Goal: Entertainment & Leisure: Consume media (video, audio)

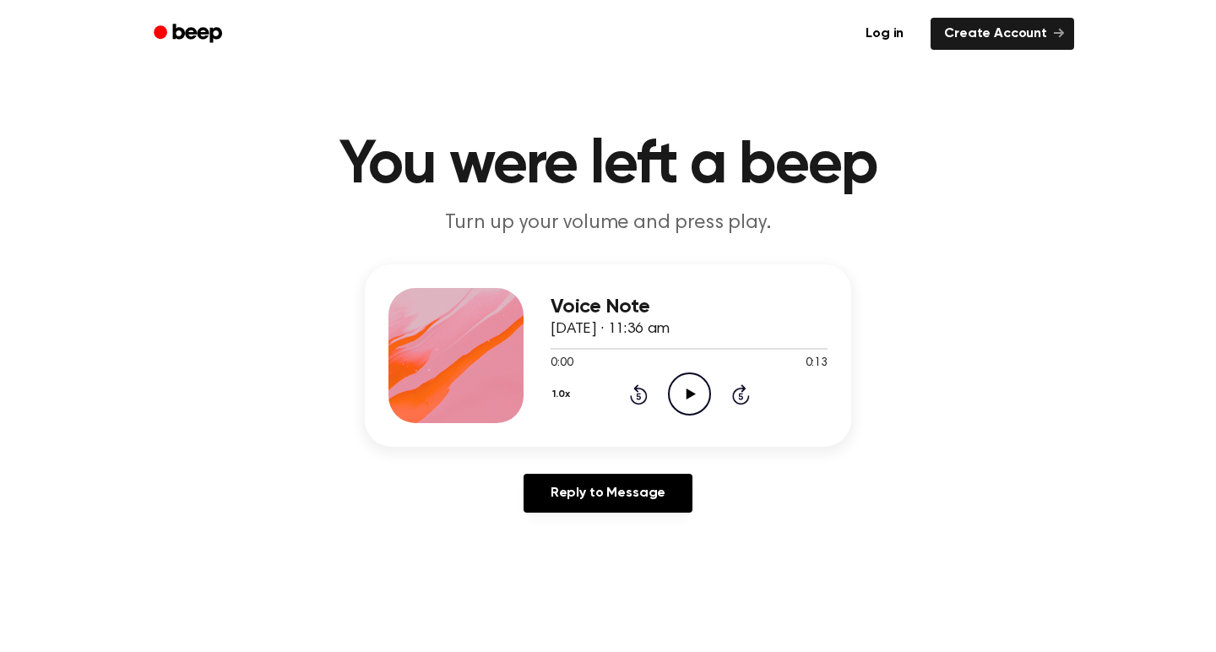
click at [691, 392] on icon at bounding box center [690, 393] width 9 height 11
click at [694, 389] on icon "Pause Audio" at bounding box center [689, 393] width 43 height 43
click at [686, 391] on icon "Play Audio" at bounding box center [689, 393] width 43 height 43
click at [700, 390] on icon "Play Audio" at bounding box center [689, 393] width 43 height 43
click at [693, 391] on icon "Pause Audio" at bounding box center [689, 393] width 43 height 43
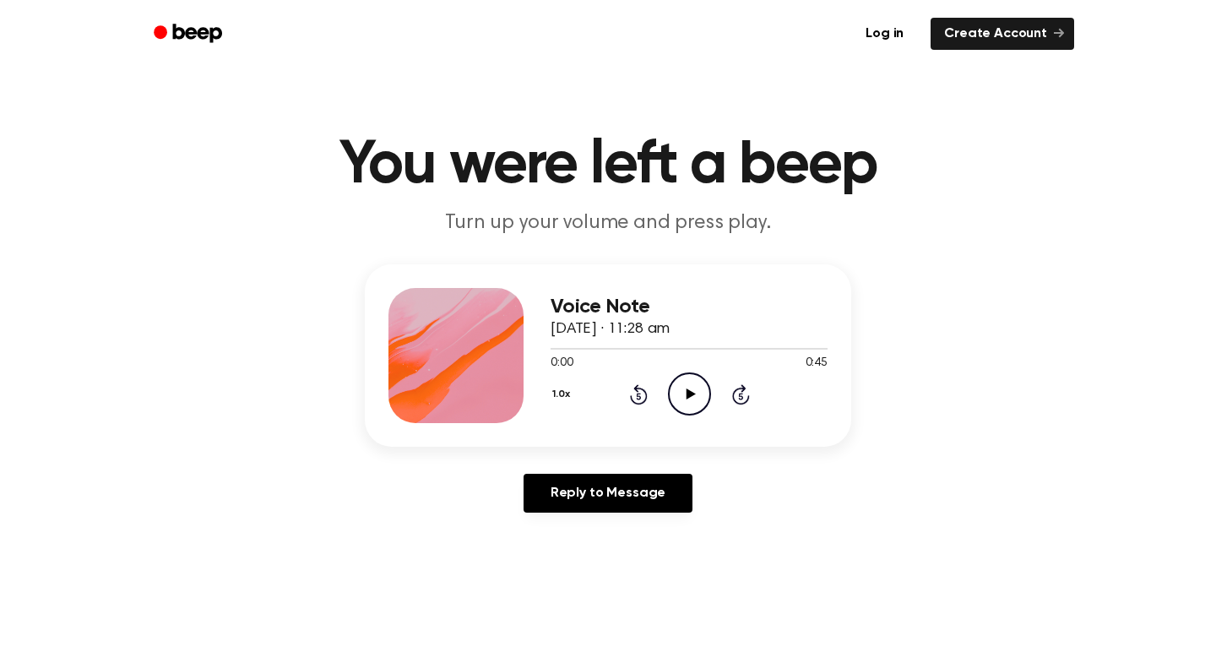
click at [691, 396] on icon at bounding box center [690, 393] width 9 height 11
click at [575, 349] on div at bounding box center [610, 349] width 121 height 2
click at [698, 388] on icon "Pause Audio" at bounding box center [689, 393] width 43 height 43
click at [698, 389] on icon "Play Audio" at bounding box center [689, 393] width 43 height 43
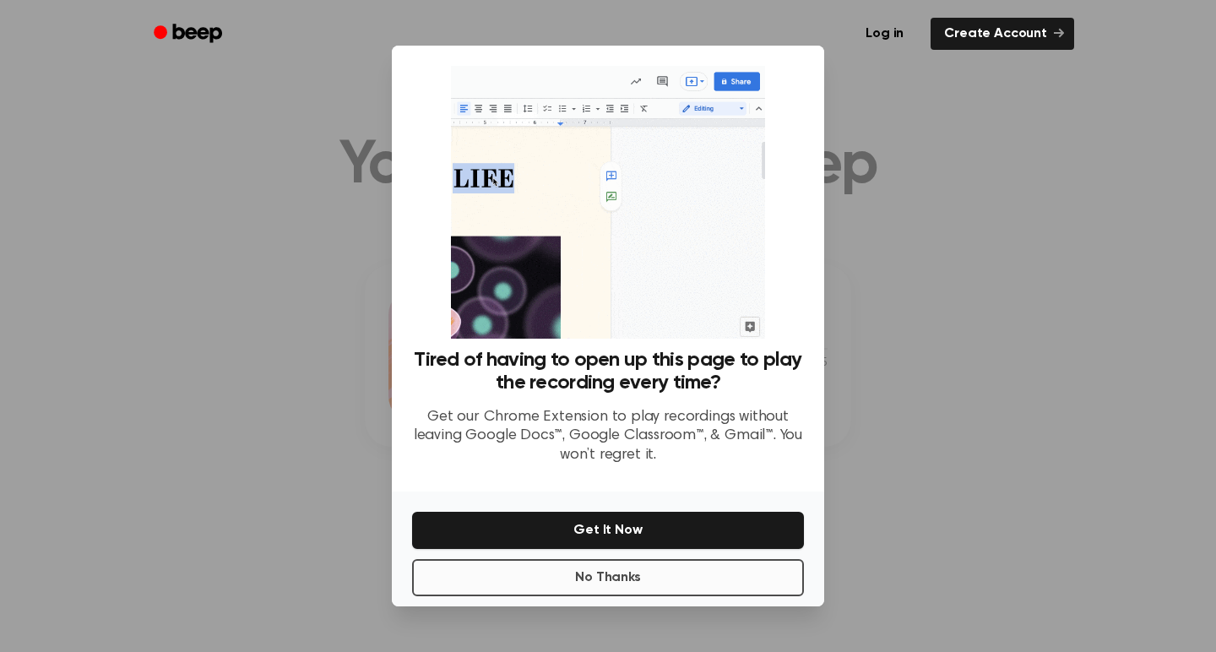
click at [664, 579] on button "No Thanks" at bounding box center [608, 577] width 392 height 37
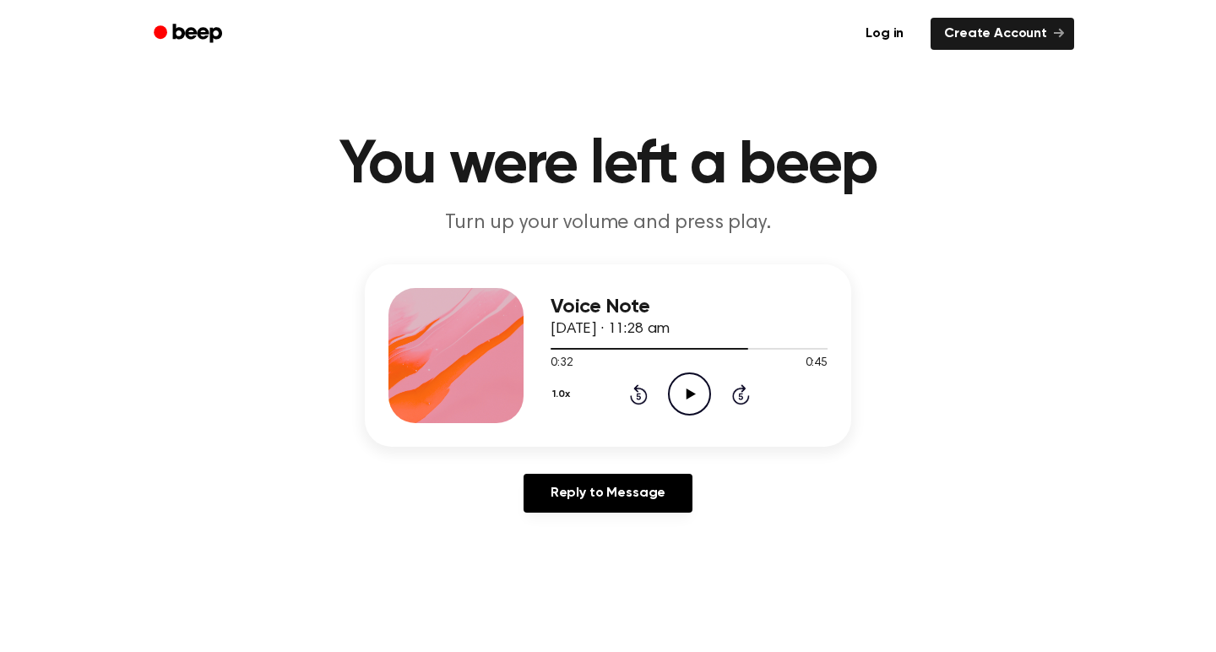
click at [677, 394] on icon "Play Audio" at bounding box center [689, 393] width 43 height 43
click at [697, 393] on icon "Pause Audio" at bounding box center [689, 393] width 43 height 43
click at [695, 390] on icon "Play Audio" at bounding box center [689, 393] width 43 height 43
click at [691, 387] on icon "Pause Audio" at bounding box center [689, 393] width 43 height 43
click at [691, 387] on icon "Play Audio" at bounding box center [689, 393] width 43 height 43
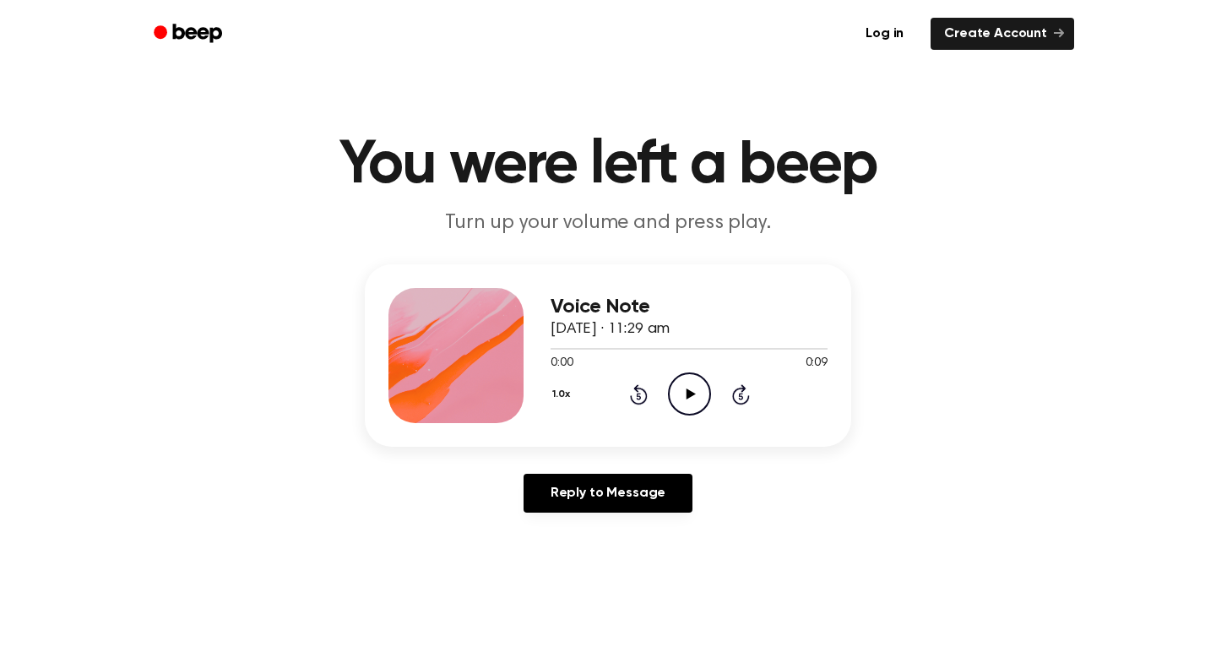
click at [683, 386] on icon "Play Audio" at bounding box center [689, 393] width 43 height 43
click at [683, 393] on icon "Play Audio" at bounding box center [689, 393] width 43 height 43
click at [686, 397] on icon at bounding box center [690, 393] width 9 height 11
click at [691, 392] on icon at bounding box center [690, 393] width 9 height 11
click at [691, 398] on icon at bounding box center [690, 393] width 8 height 11
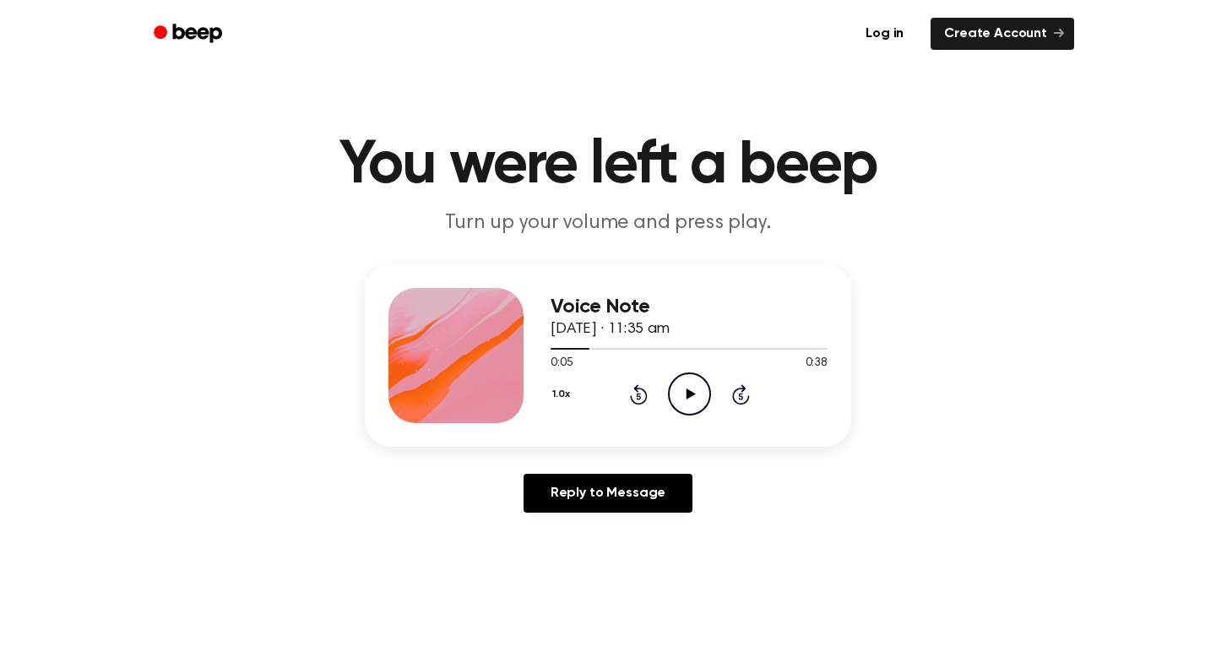
click at [691, 398] on icon "Play Audio" at bounding box center [689, 393] width 43 height 43
click at [688, 389] on icon "Pause Audio" at bounding box center [689, 393] width 43 height 43
click at [688, 389] on icon "Play Audio" at bounding box center [689, 393] width 43 height 43
click at [691, 389] on icon at bounding box center [690, 393] width 8 height 11
click at [691, 389] on icon "Play Audio" at bounding box center [689, 393] width 43 height 43
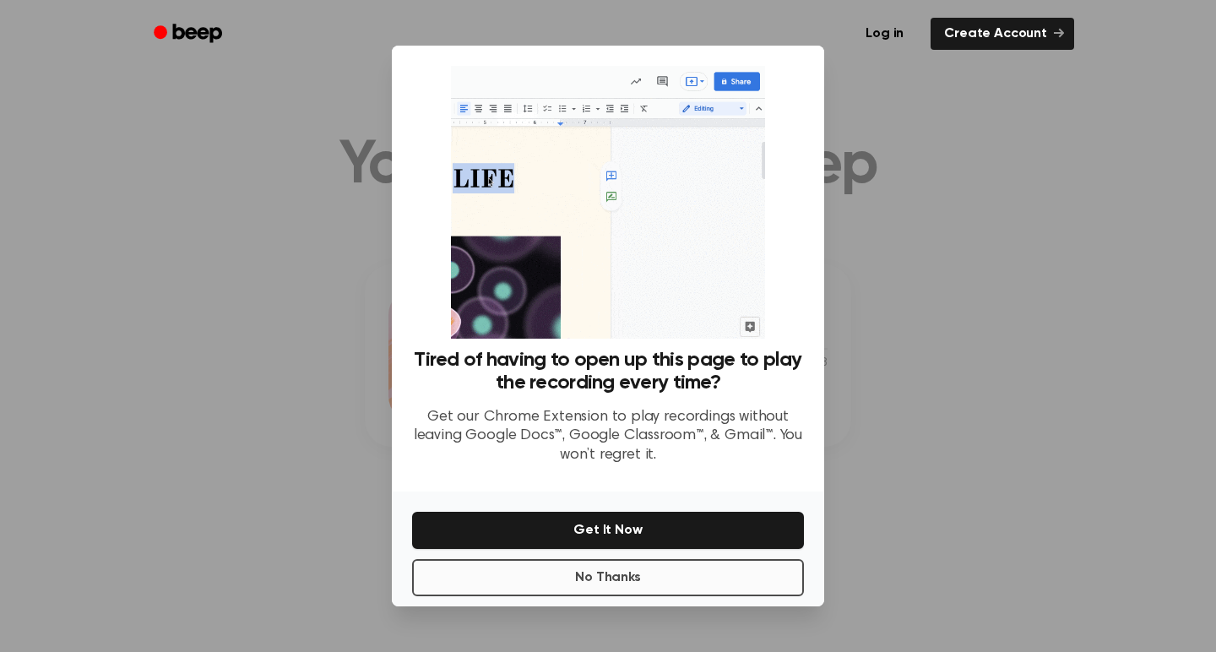
click at [681, 587] on button "No Thanks" at bounding box center [608, 577] width 392 height 37
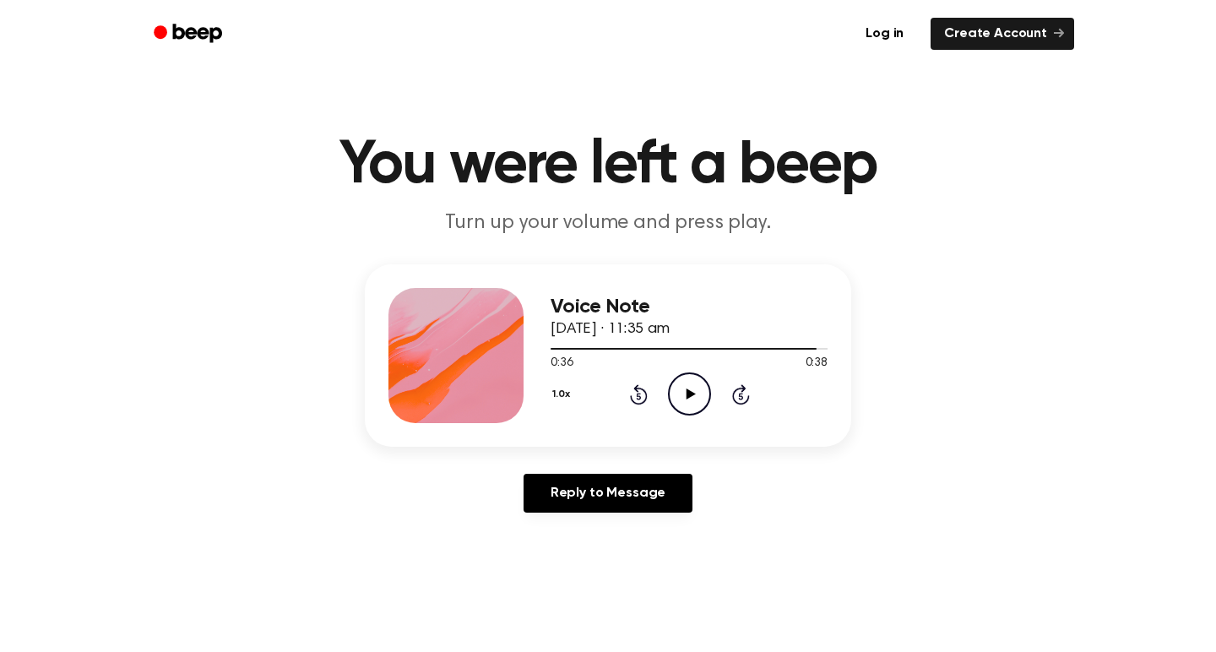
click at [691, 408] on icon "Play Audio" at bounding box center [689, 393] width 43 height 43
click at [684, 393] on icon "Play Audio" at bounding box center [689, 393] width 43 height 43
